Goal: Information Seeking & Learning: Learn about a topic

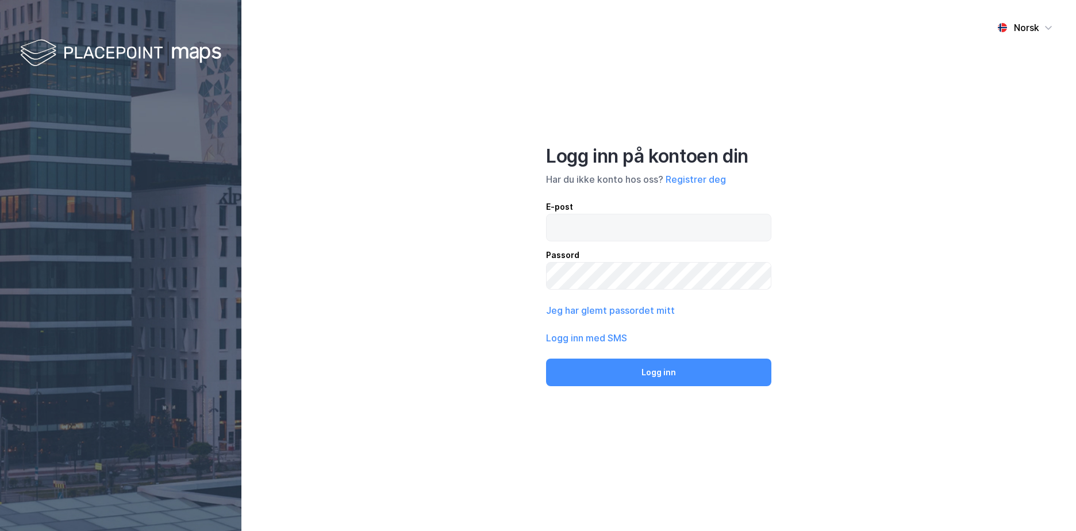
click at [610, 214] on input "email" at bounding box center [659, 227] width 224 height 26
type input "[EMAIL_ADDRESS][DOMAIN_NAME]"
click at [546, 359] on button "Logg inn" at bounding box center [658, 373] width 225 height 28
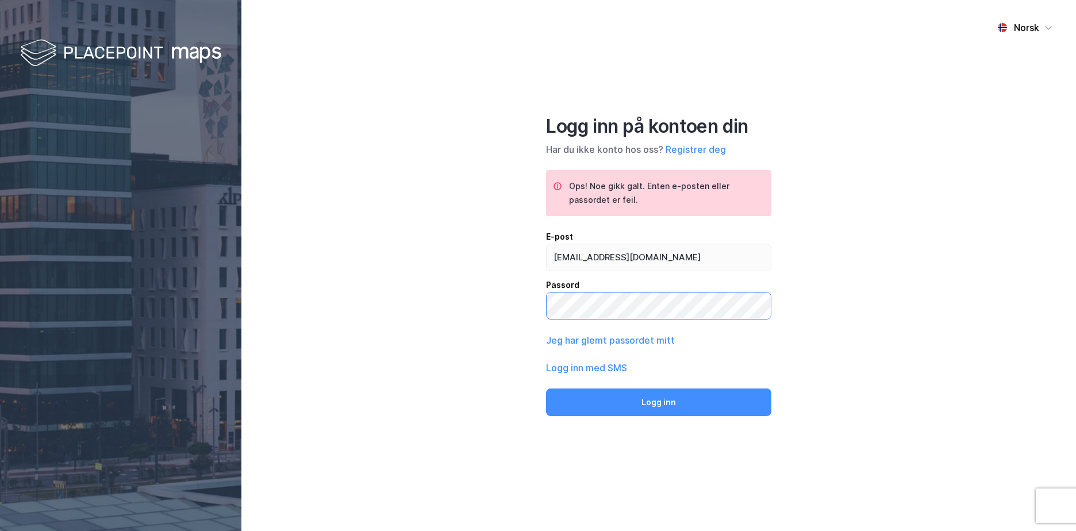
click at [546, 389] on button "Logg inn" at bounding box center [658, 403] width 225 height 28
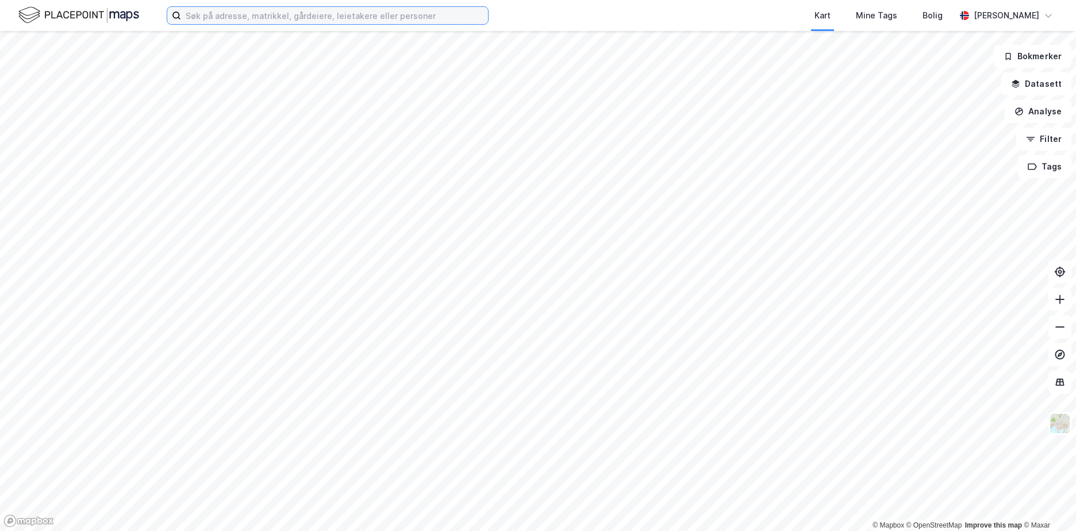
click at [216, 15] on input at bounding box center [334, 15] width 307 height 17
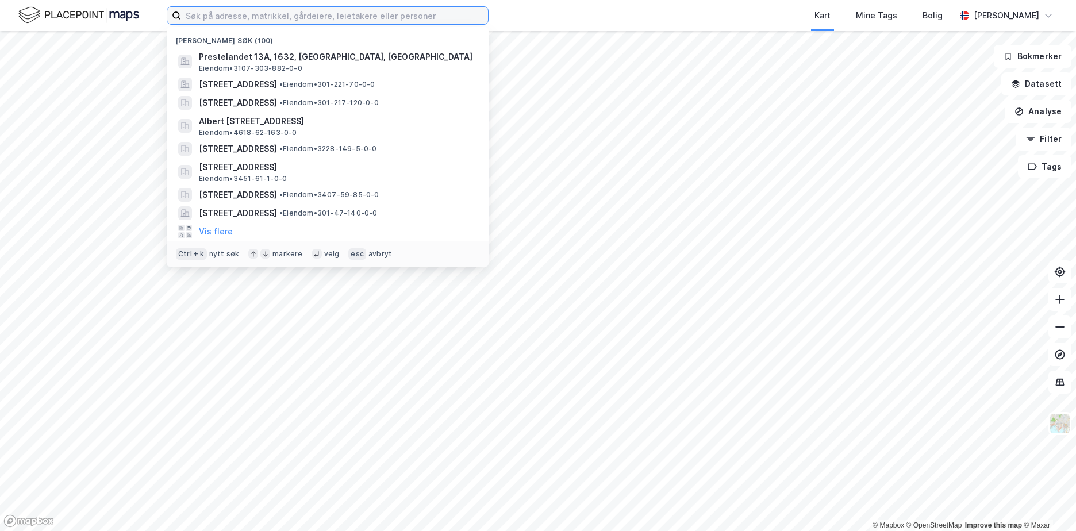
paste input "301-231/192/0/12"
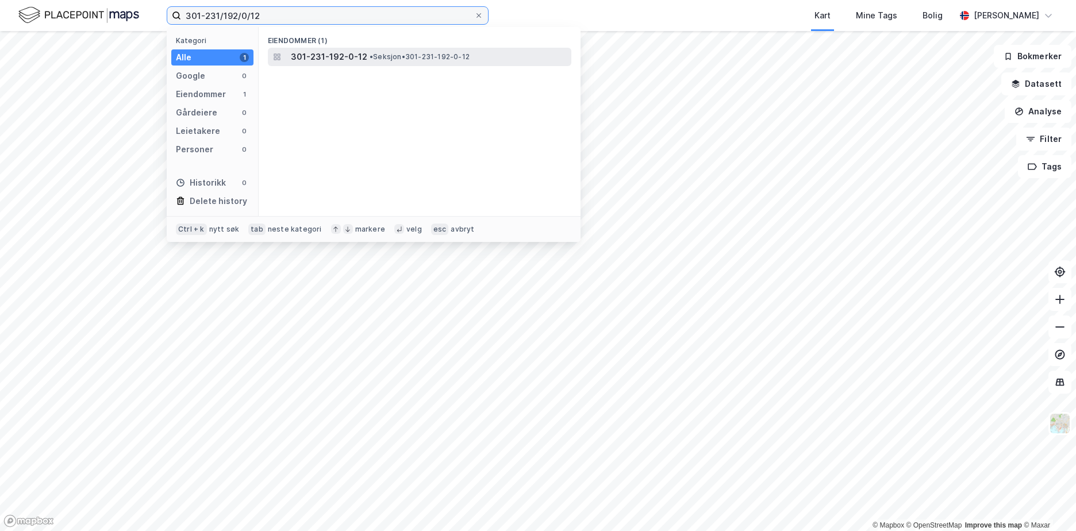
type input "301-231/192/0/12"
click at [348, 58] on span "301-231-192-0-12" at bounding box center [329, 57] width 76 height 14
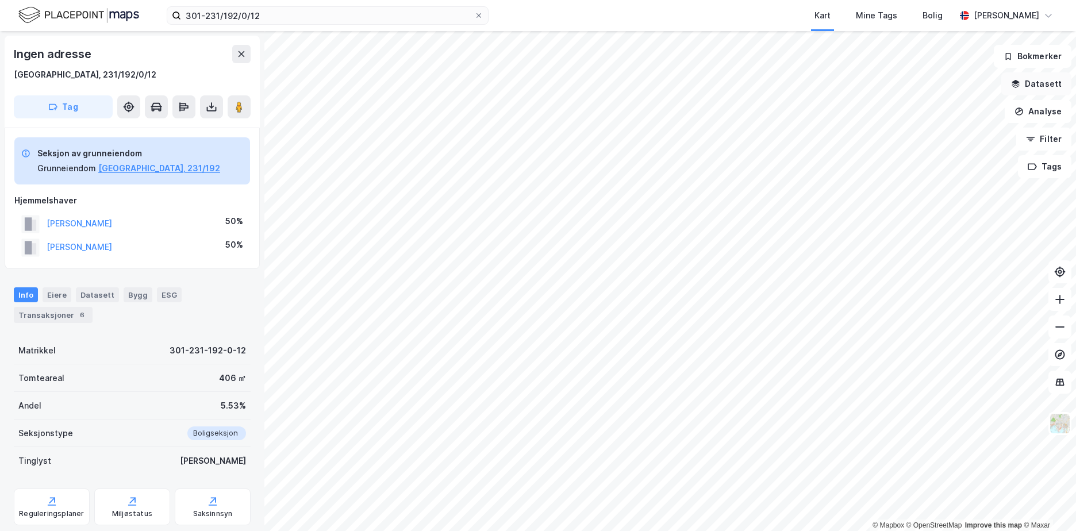
click at [1042, 86] on button "Datasett" at bounding box center [1037, 83] width 70 height 23
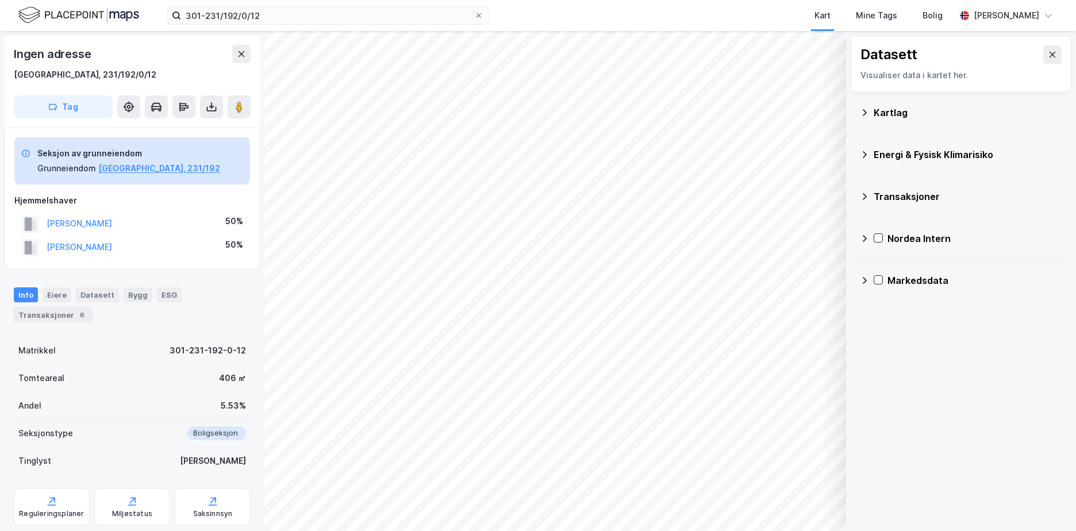
click at [862, 112] on icon at bounding box center [864, 112] width 9 height 9
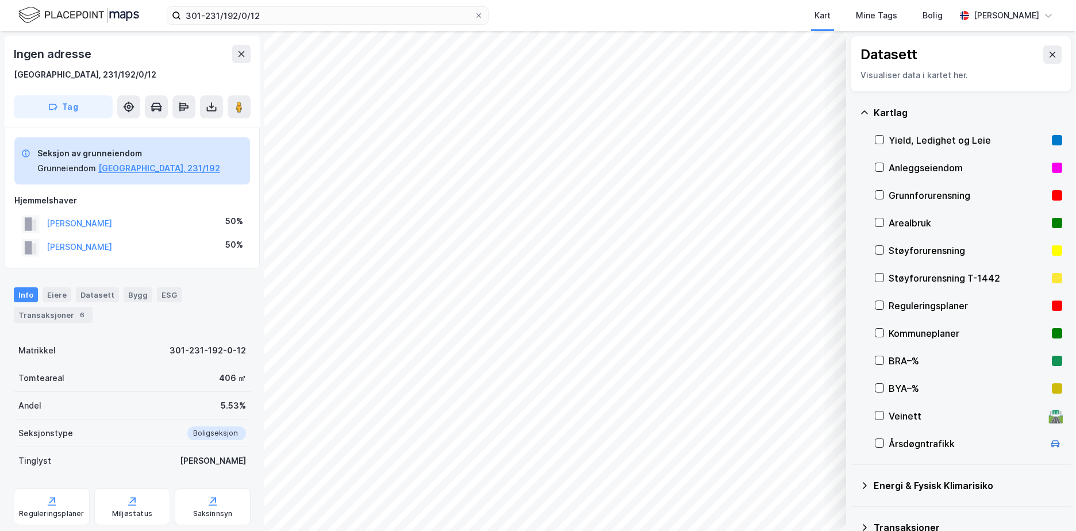
click at [908, 194] on div "Grunnforurensning" at bounding box center [968, 196] width 159 height 14
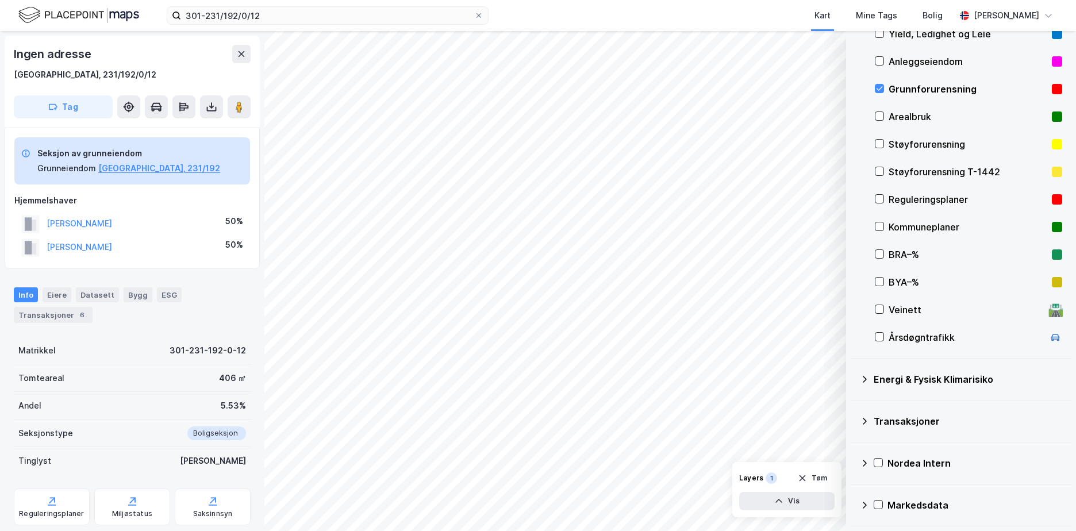
click at [866, 381] on icon at bounding box center [864, 379] width 9 height 9
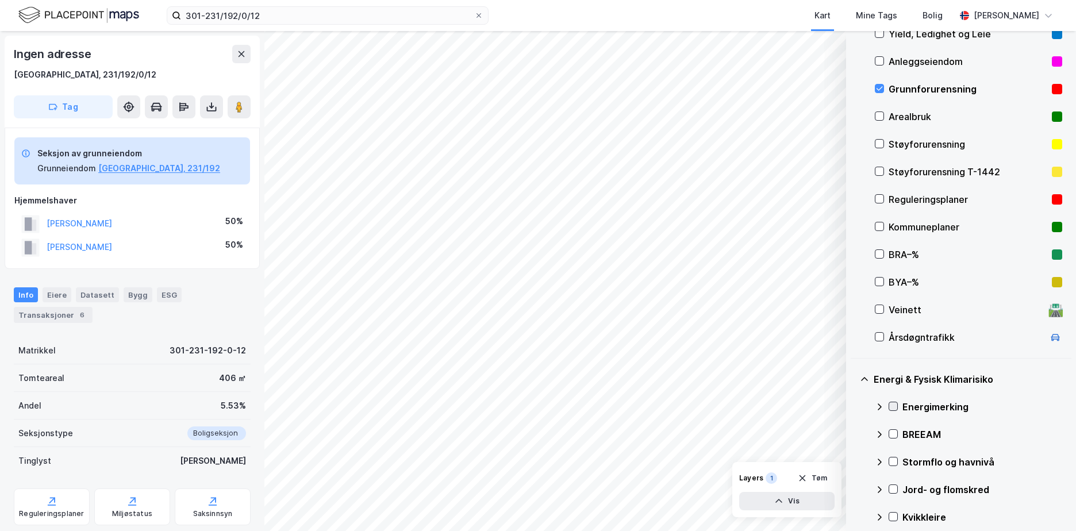
click at [895, 404] on icon at bounding box center [893, 406] width 8 height 8
click at [878, 406] on icon at bounding box center [879, 406] width 9 height 9
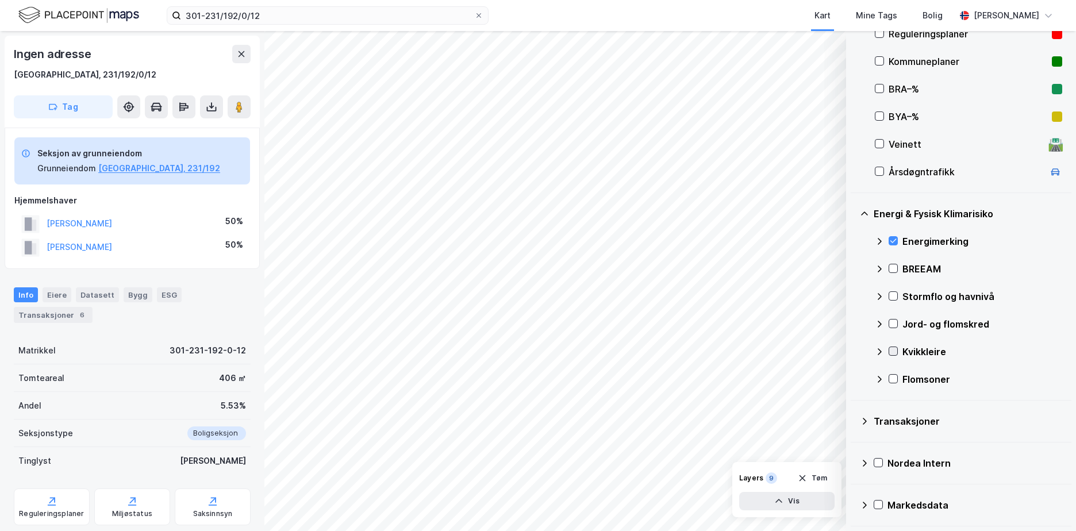
click at [891, 347] on div at bounding box center [893, 351] width 9 height 9
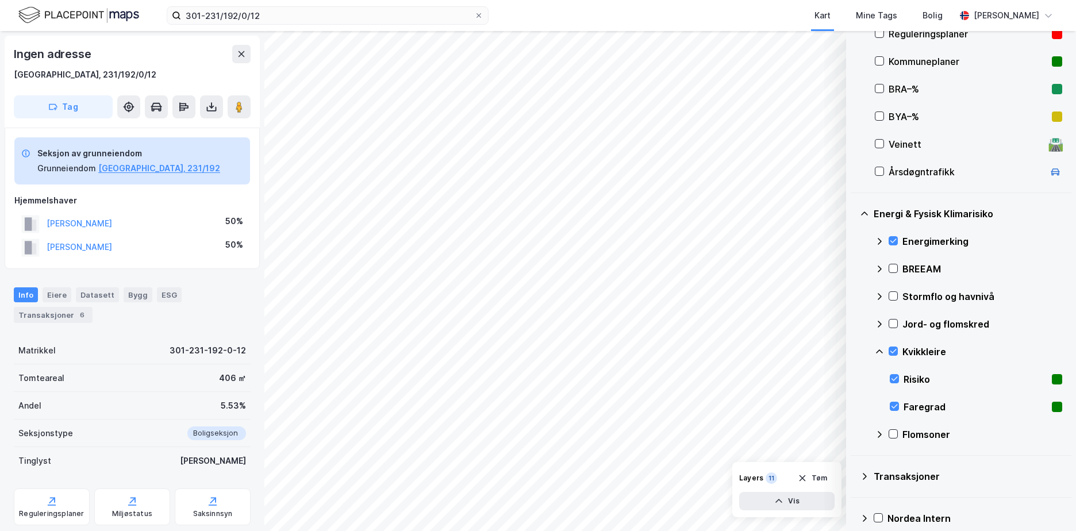
click at [880, 351] on icon at bounding box center [879, 352] width 7 height 4
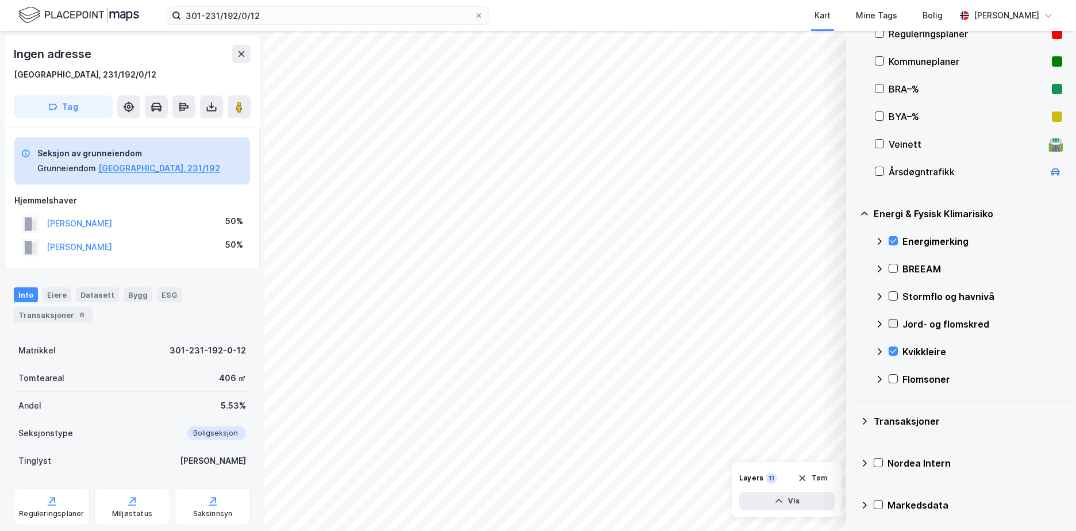
click at [893, 323] on icon at bounding box center [893, 324] width 8 height 8
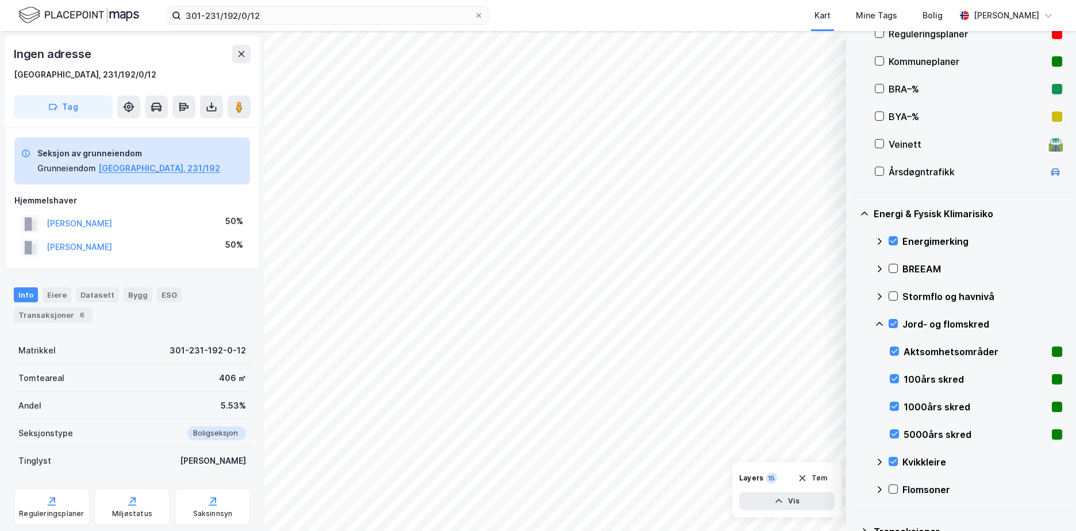
click at [880, 322] on icon at bounding box center [879, 324] width 9 height 9
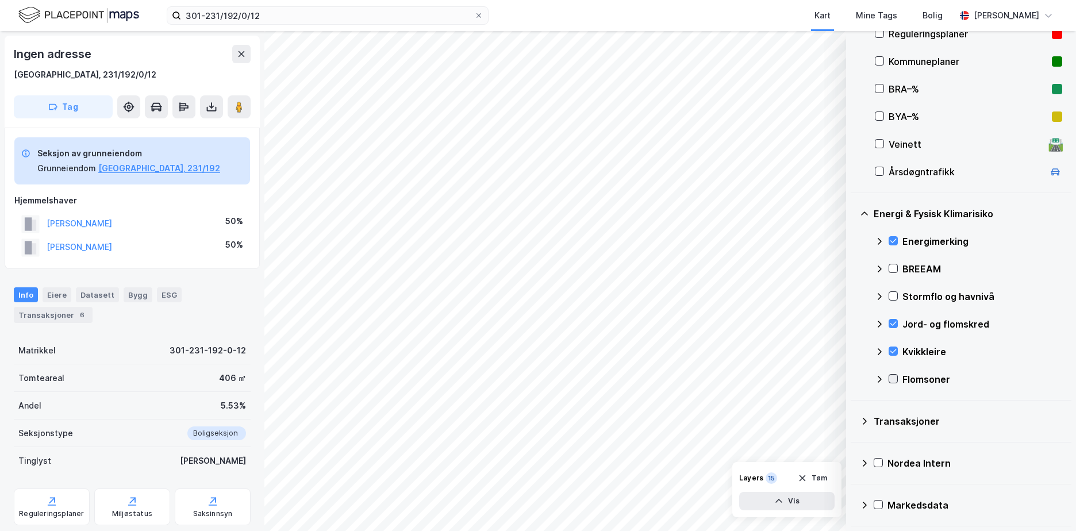
click at [898, 378] on div at bounding box center [893, 378] width 9 height 9
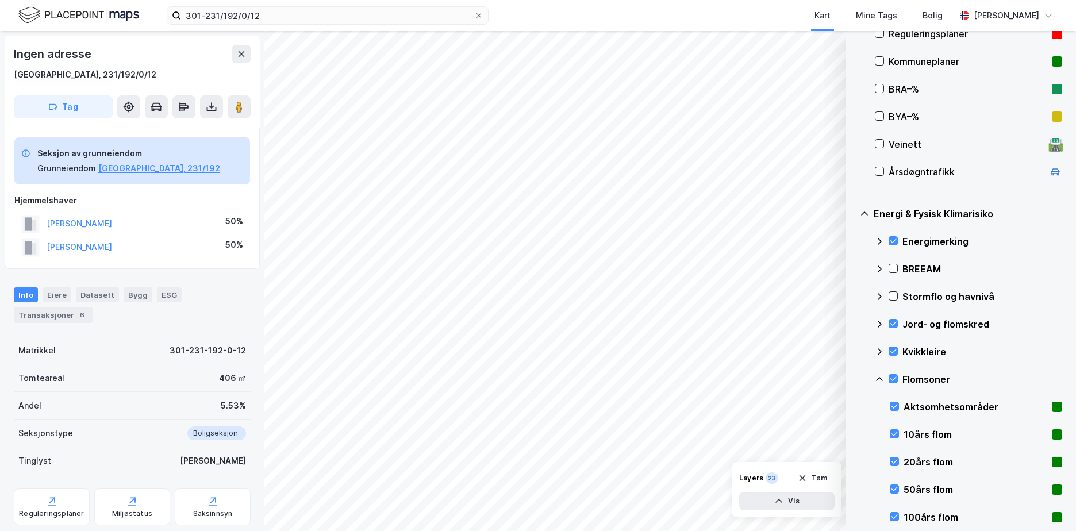
click at [879, 379] on icon at bounding box center [879, 379] width 7 height 4
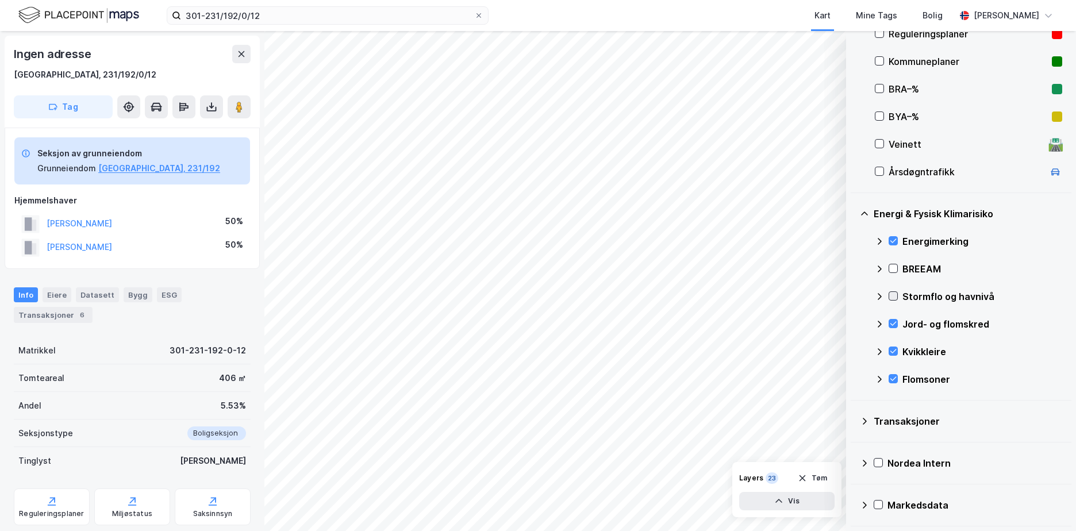
click at [894, 296] on icon at bounding box center [893, 296] width 8 height 8
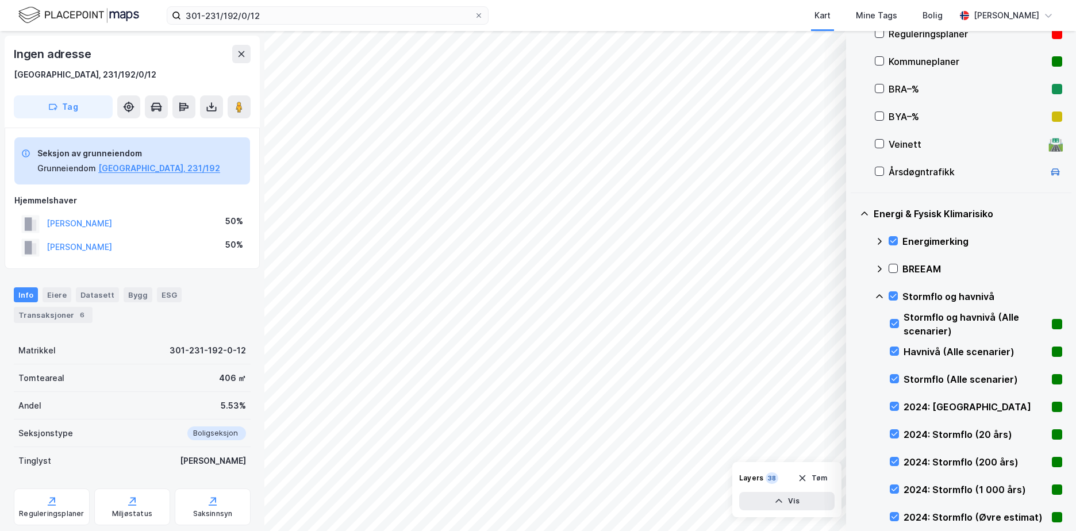
click at [881, 295] on icon at bounding box center [879, 296] width 9 height 9
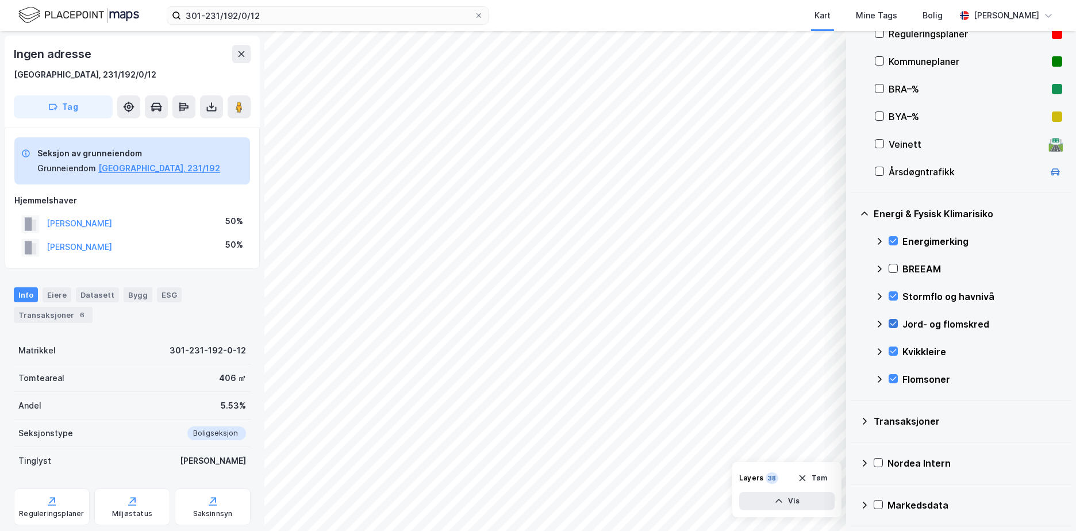
click at [894, 321] on icon at bounding box center [893, 324] width 8 height 8
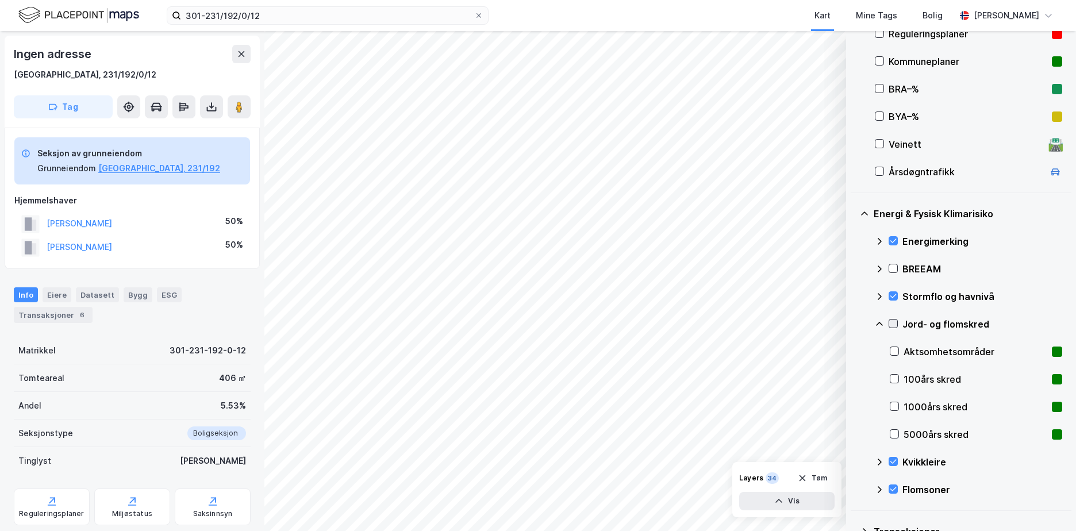
click at [898, 321] on div at bounding box center [893, 323] width 9 height 9
click at [876, 317] on div "Jord- og flomskred" at bounding box center [968, 324] width 187 height 28
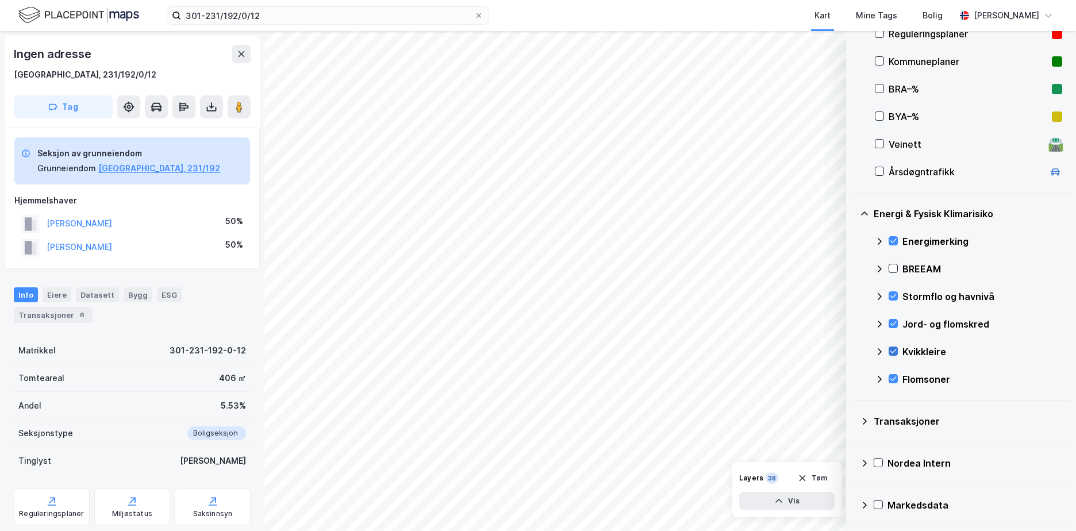
click at [892, 352] on icon at bounding box center [894, 352] width 6 height 4
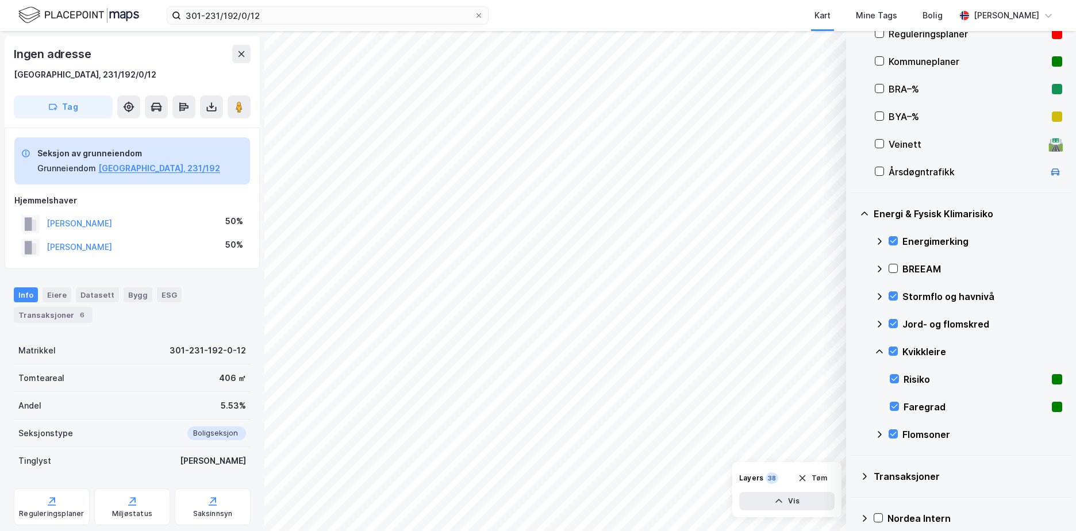
click at [879, 349] on icon at bounding box center [879, 351] width 9 height 9
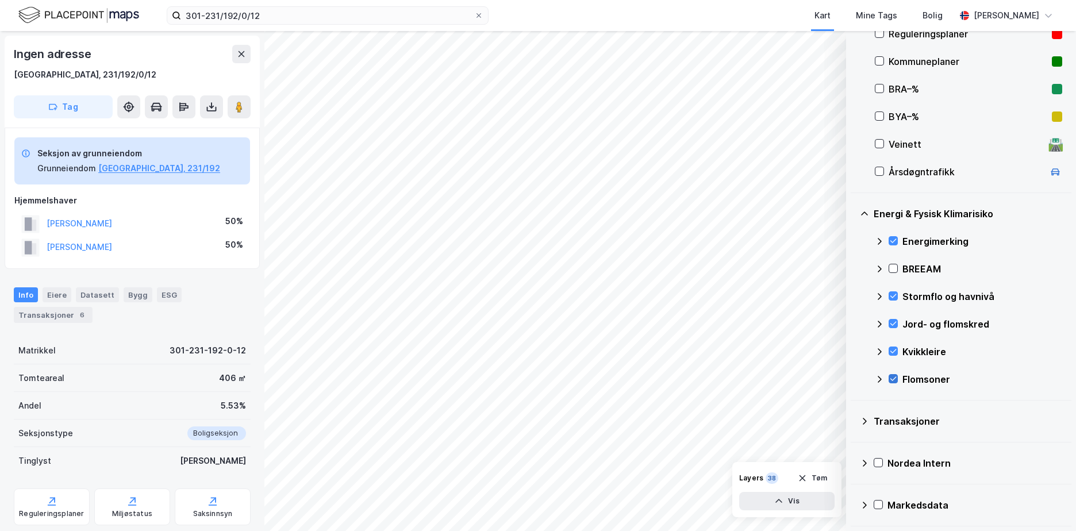
click at [895, 379] on icon at bounding box center [894, 379] width 6 height 4
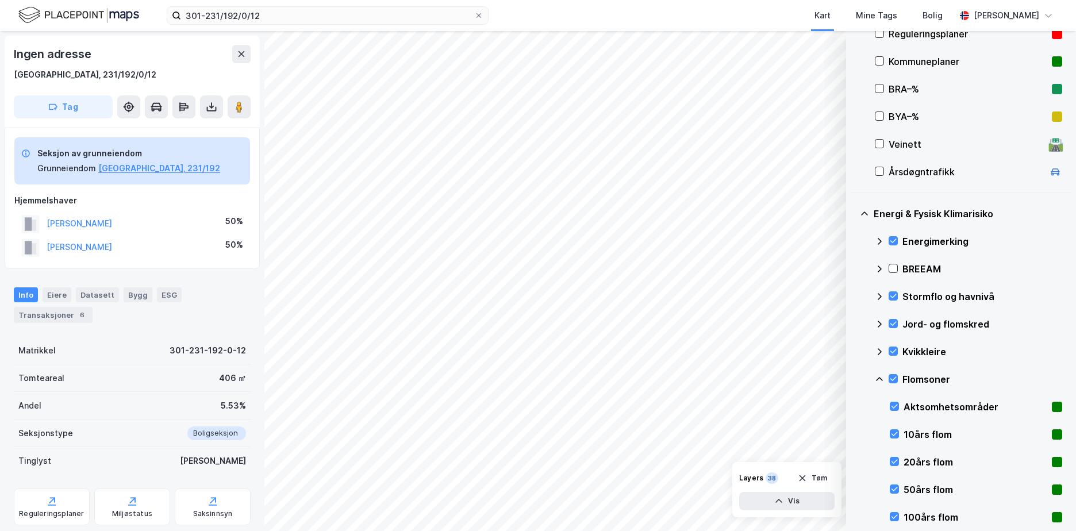
click at [875, 375] on icon at bounding box center [879, 379] width 9 height 9
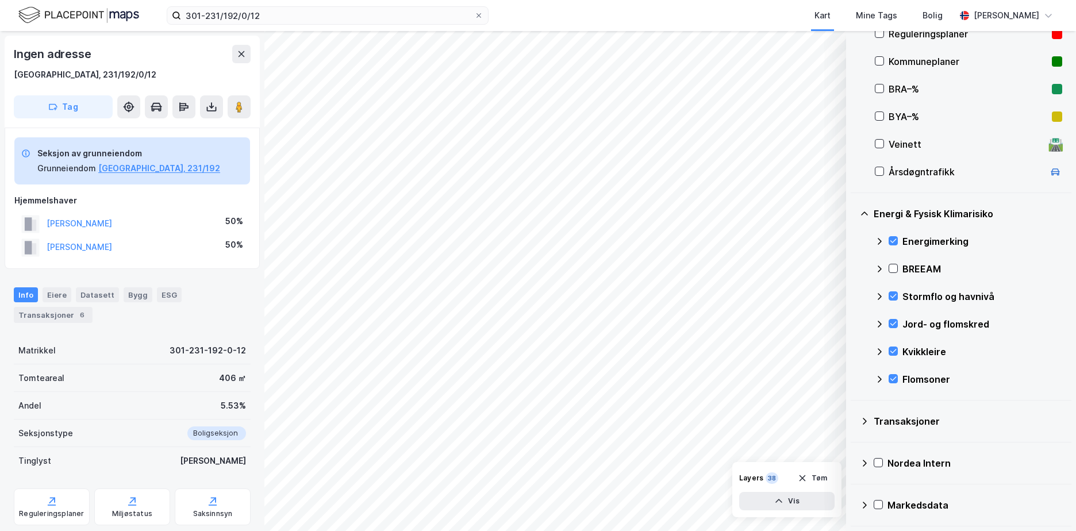
click at [1060, 333] on div "Energi & Fysisk Klimarisiko Energimerking BREEAM Stormflo og havnivå Jord- og f…" at bounding box center [961, 297] width 221 height 208
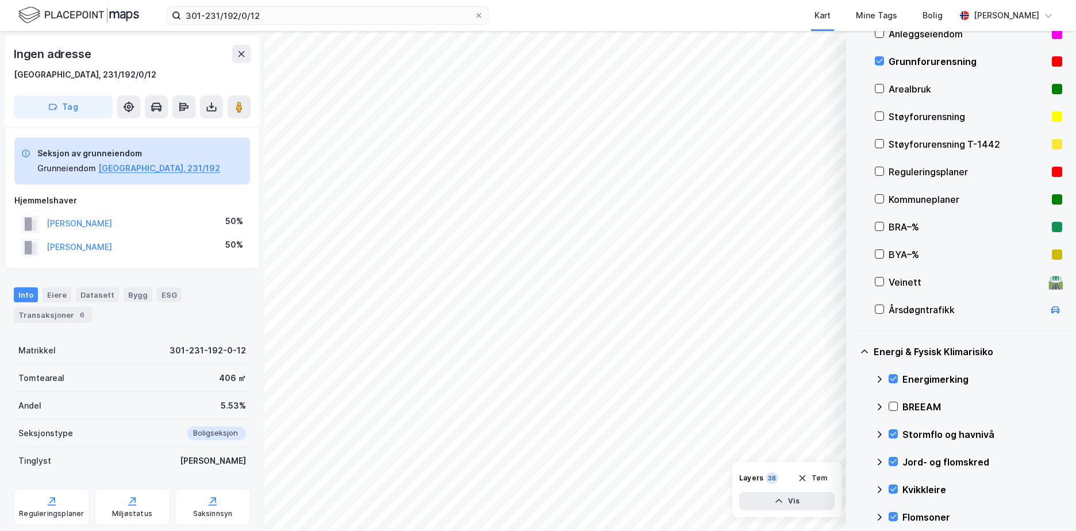
scroll to position [131, 0]
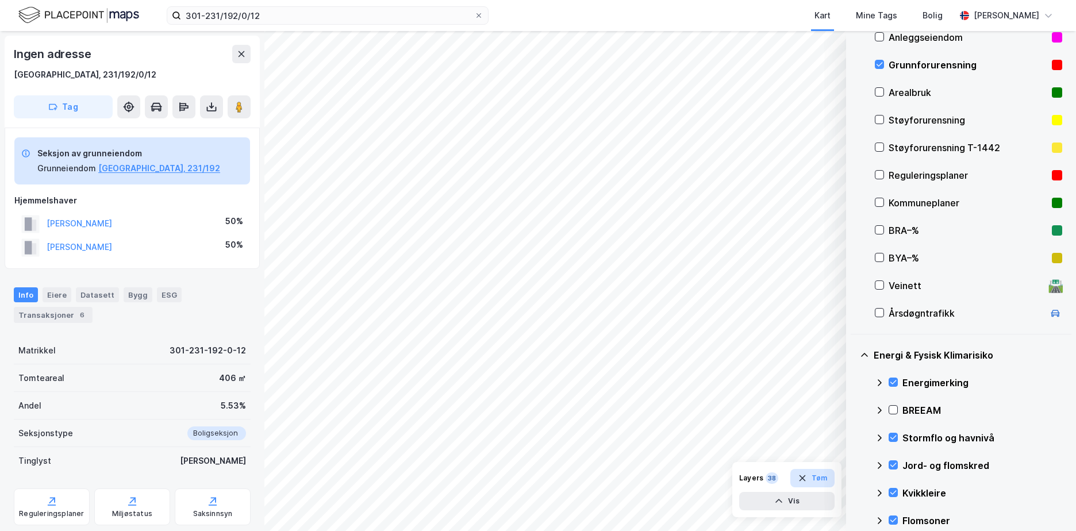
click at [823, 474] on button "Tøm" at bounding box center [813, 478] width 44 height 18
